Goal: Information Seeking & Learning: Learn about a topic

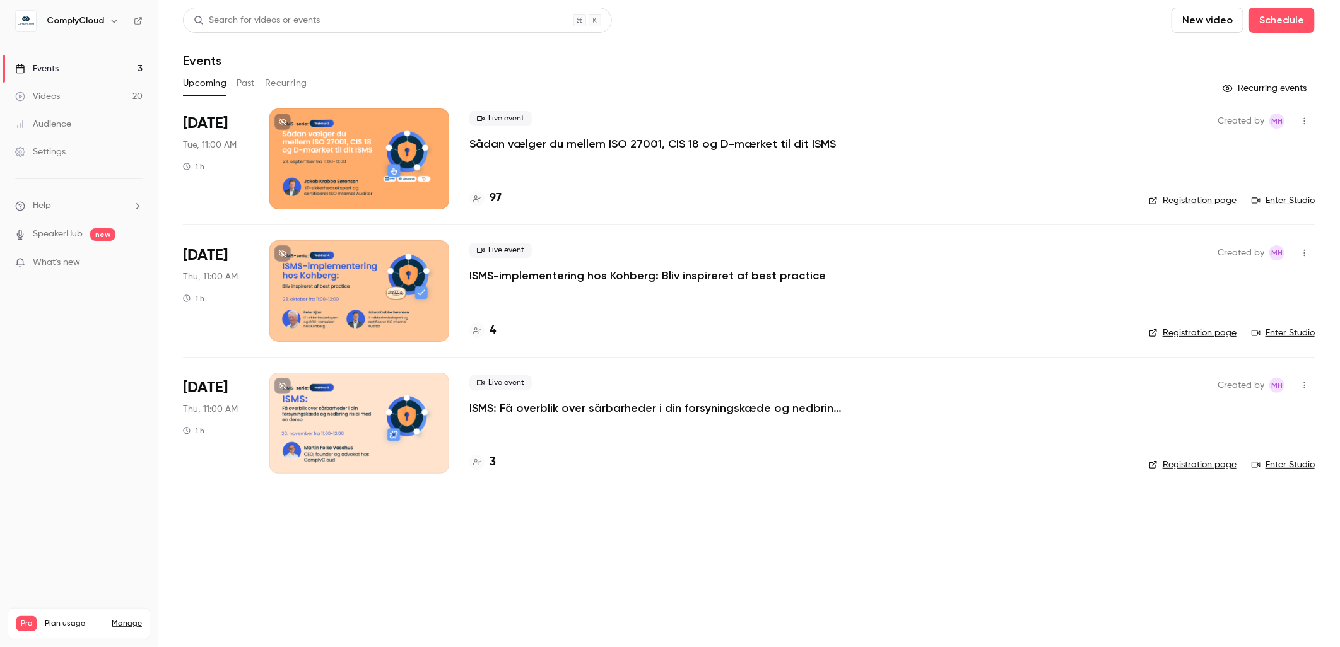
click at [284, 78] on button "Recurring" at bounding box center [286, 83] width 42 height 20
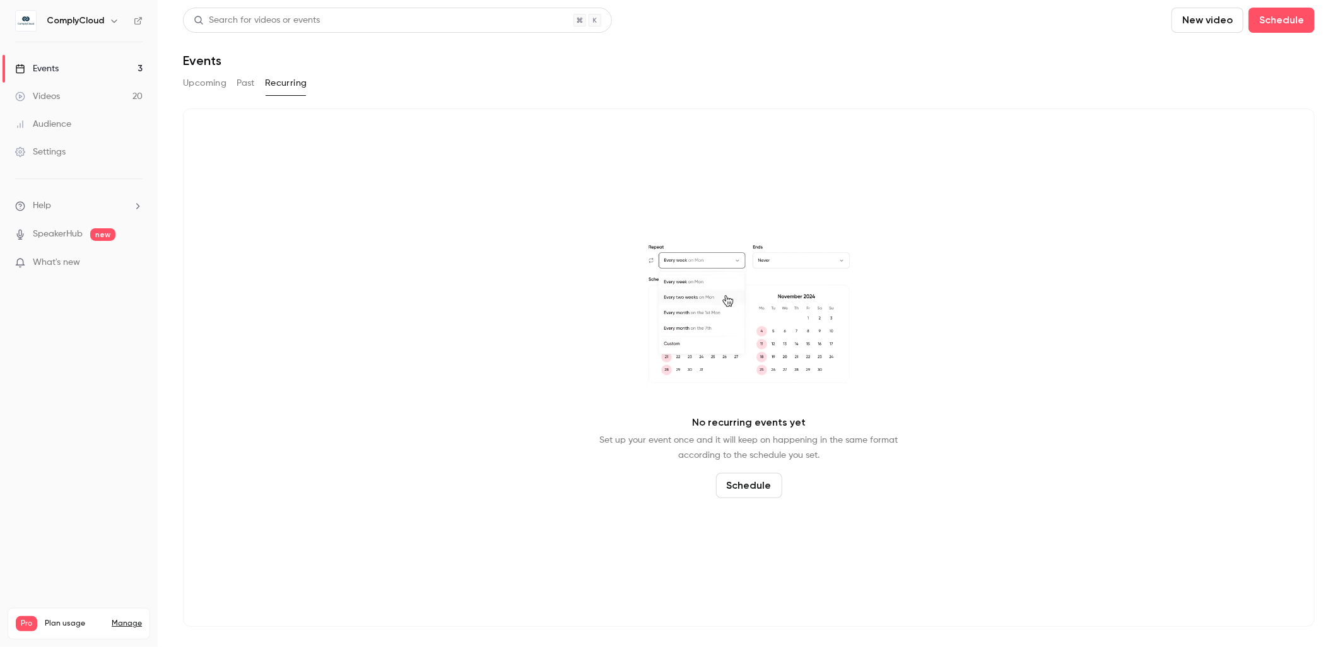
click at [254, 78] on button "Past" at bounding box center [246, 83] width 18 height 20
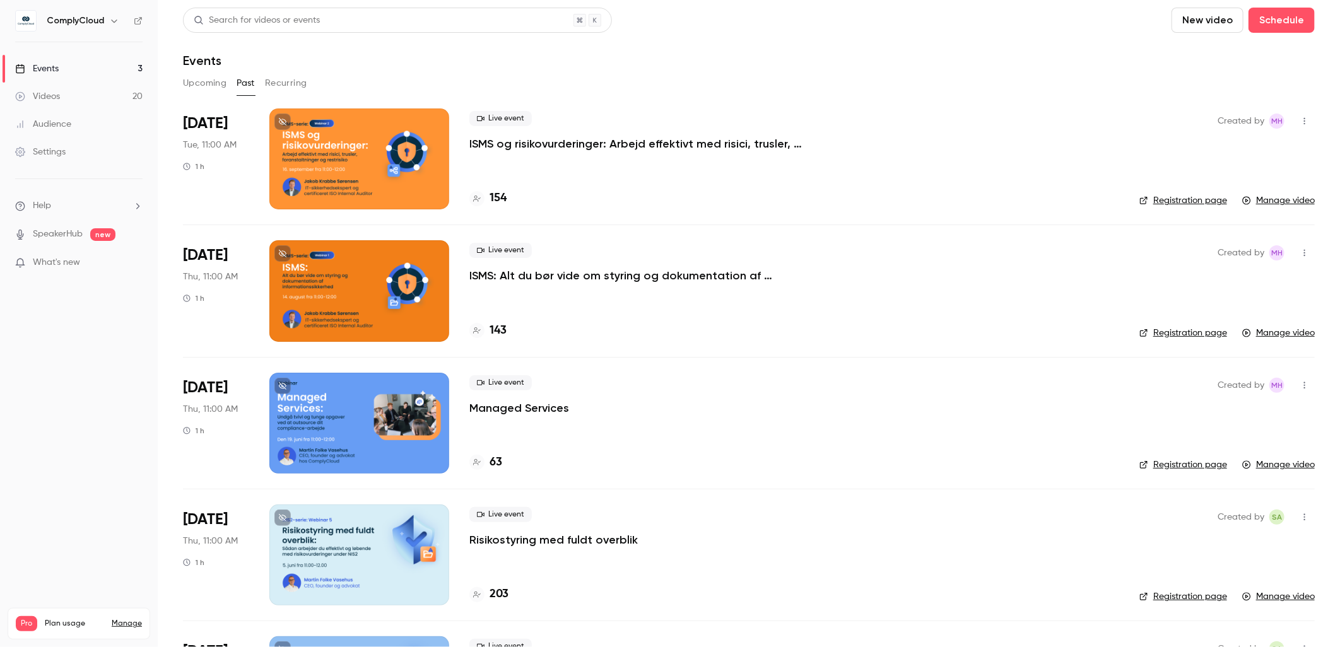
click at [598, 140] on p "ISMS og risikovurderinger: Arbejd effektivt med risici, trusler, foranstaltning…" at bounding box center [658, 143] width 378 height 15
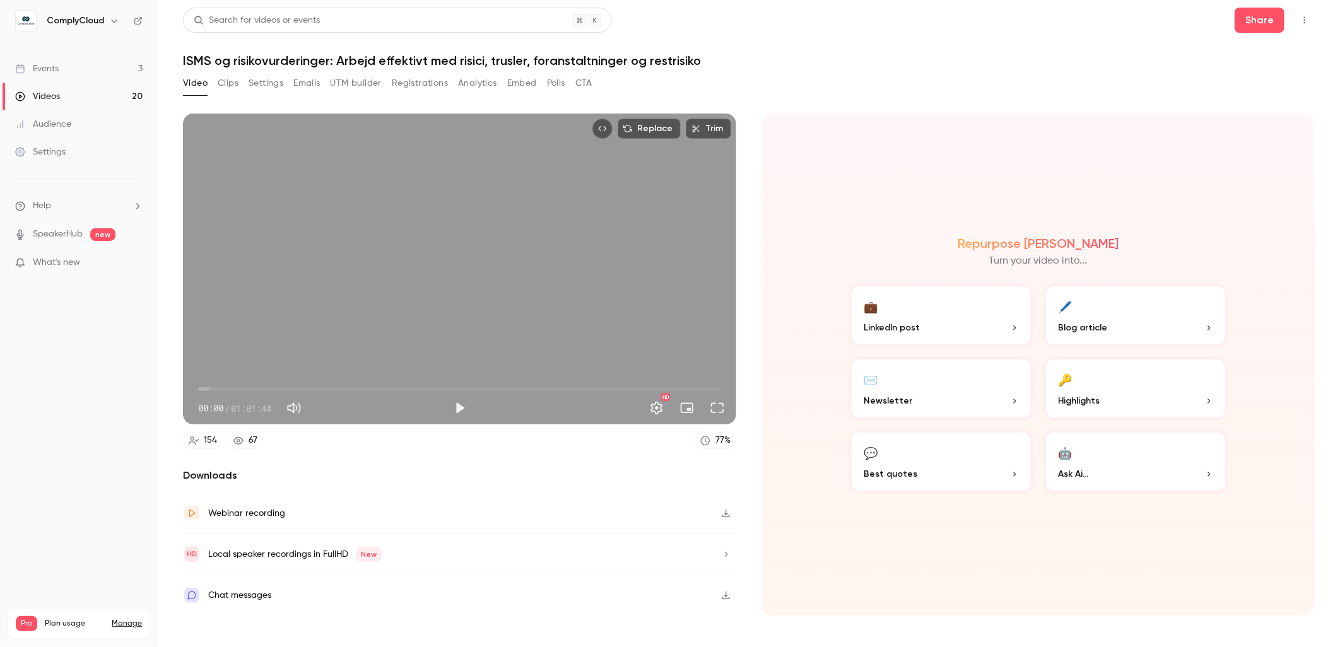
click at [229, 85] on button "Clips" at bounding box center [228, 83] width 21 height 20
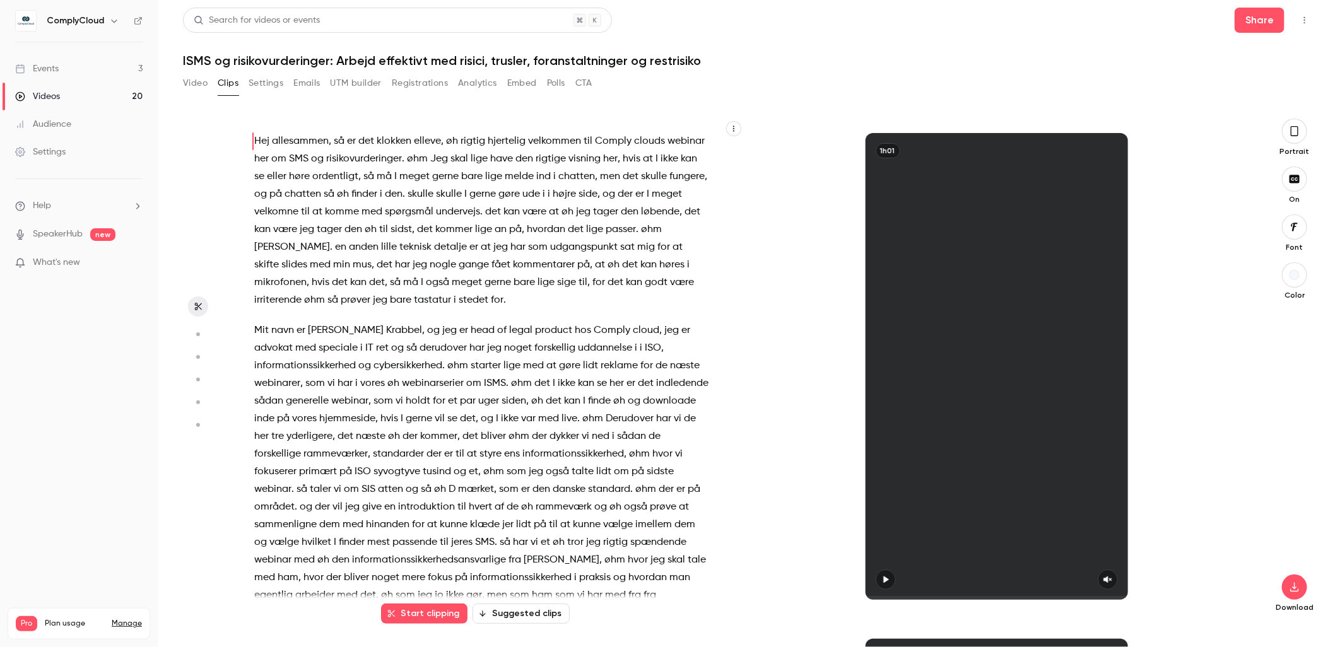
click at [200, 74] on button "Video" at bounding box center [195, 83] width 25 height 20
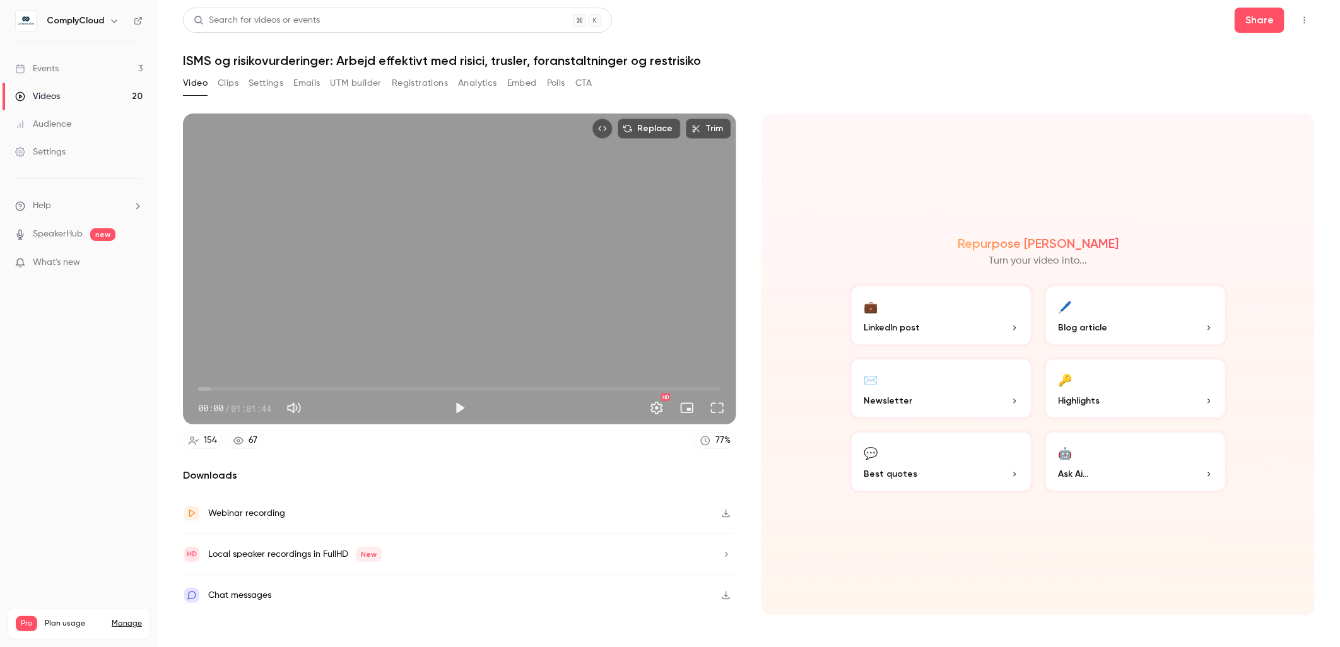
click at [558, 387] on span "00:00" at bounding box center [459, 389] width 523 height 20
click at [591, 386] on span "42:30" at bounding box center [459, 389] width 523 height 20
click at [640, 387] on span "52:07" at bounding box center [459, 389] width 523 height 20
click at [648, 387] on span "52:07" at bounding box center [459, 389] width 523 height 20
click at [658, 389] on span "54:21" at bounding box center [459, 389] width 523 height 20
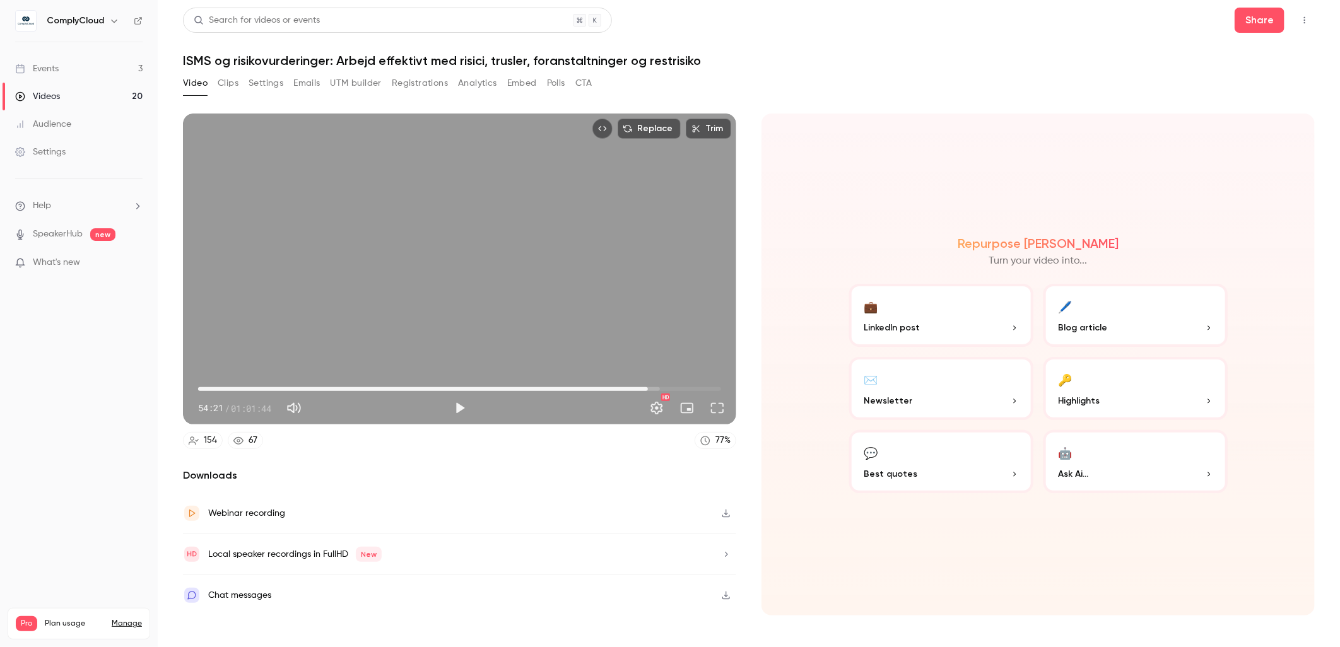
drag, startPoint x: 658, startPoint y: 389, endPoint x: 646, endPoint y: 393, distance: 12.8
click at [646, 391] on span "53:05" at bounding box center [648, 389] width 4 height 4
drag, startPoint x: 646, startPoint y: 385, endPoint x: 638, endPoint y: 392, distance: 10.9
click at [645, 391] on span "52:56" at bounding box center [647, 389] width 4 height 4
click at [633, 391] on span "51:35" at bounding box center [635, 389] width 4 height 4
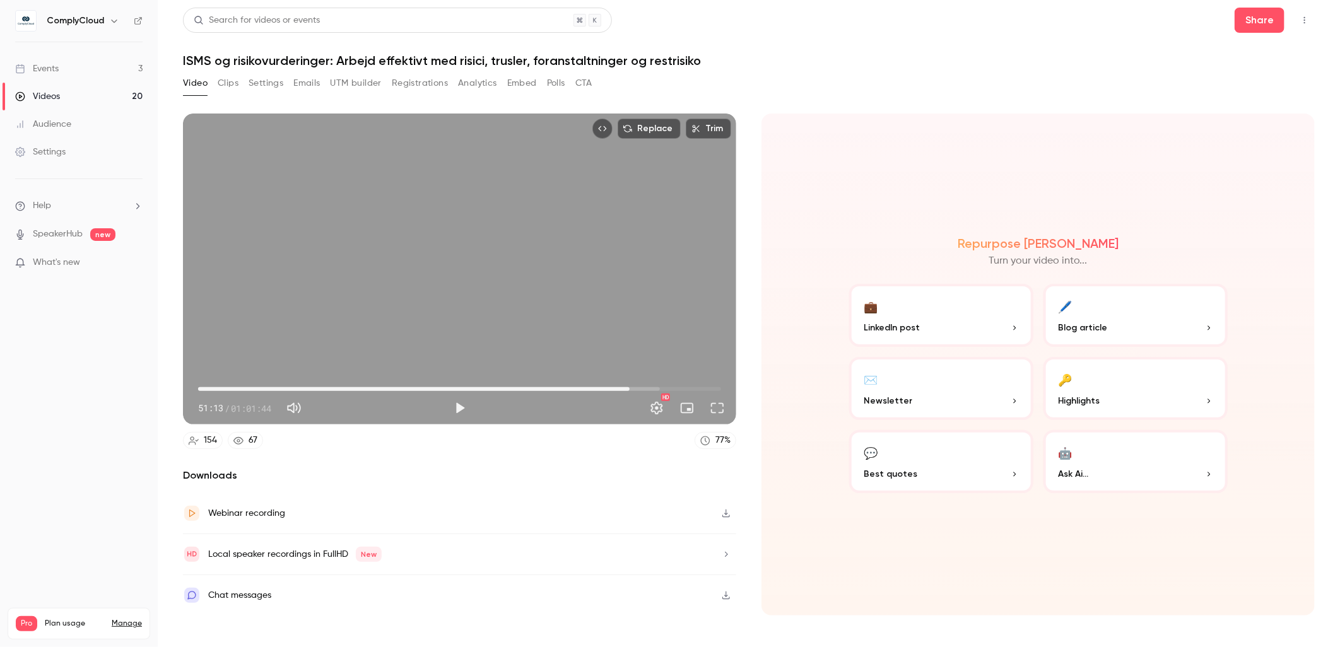
drag, startPoint x: 631, startPoint y: 382, endPoint x: 629, endPoint y: 394, distance: 11.5
click at [629, 391] on span "50:55" at bounding box center [630, 389] width 4 height 4
click at [622, 389] on span "50:06" at bounding box center [623, 389] width 4 height 4
click at [620, 390] on span "49:48" at bounding box center [620, 389] width 4 height 4
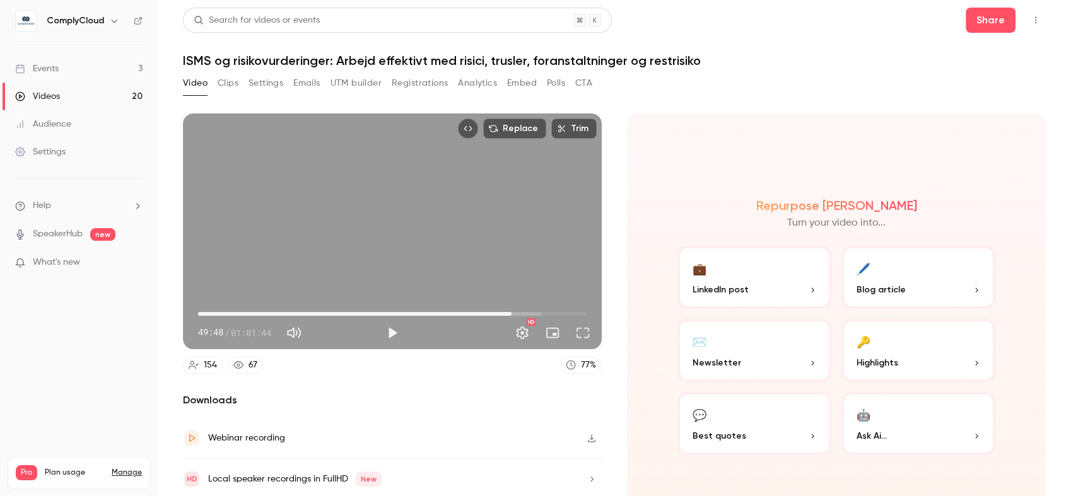
type input "******"
